Goal: Task Accomplishment & Management: Manage account settings

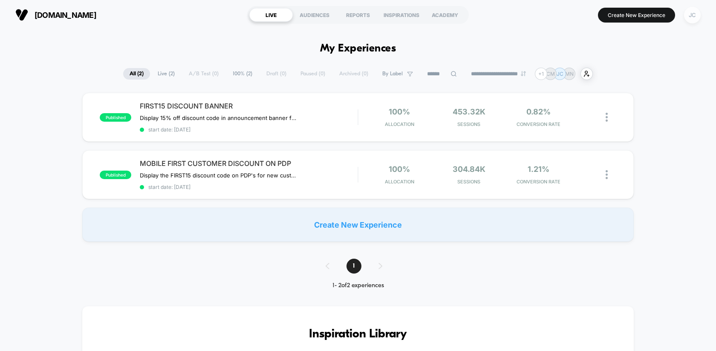
click at [694, 19] on div "JC" at bounding box center [692, 15] width 17 height 17
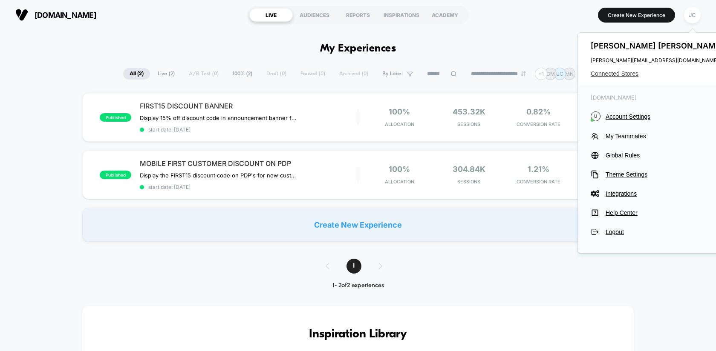
click at [609, 76] on span "Connected Stores" at bounding box center [657, 73] width 135 height 7
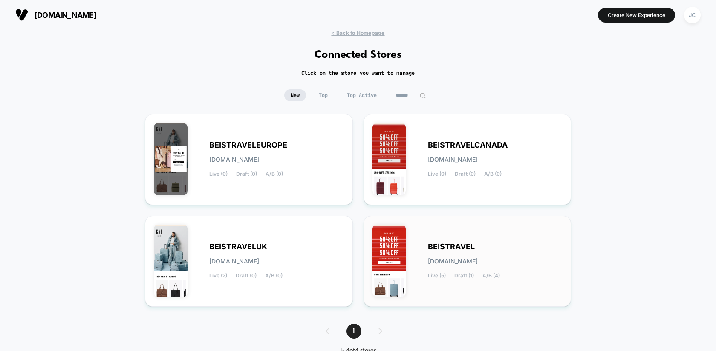
click at [478, 259] on span "[DOMAIN_NAME]" at bounding box center [453, 262] width 50 height 6
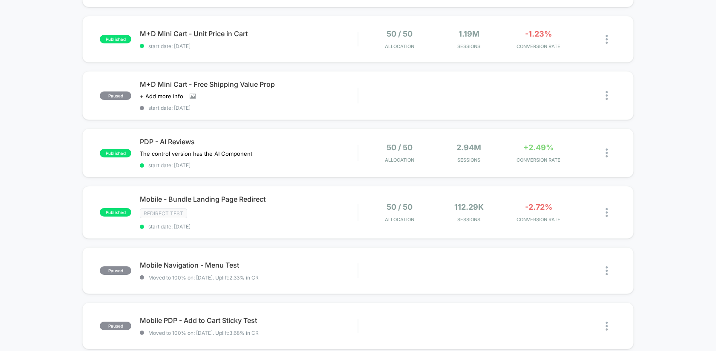
scroll to position [150, 0]
